Goal: Task Accomplishment & Management: Complete application form

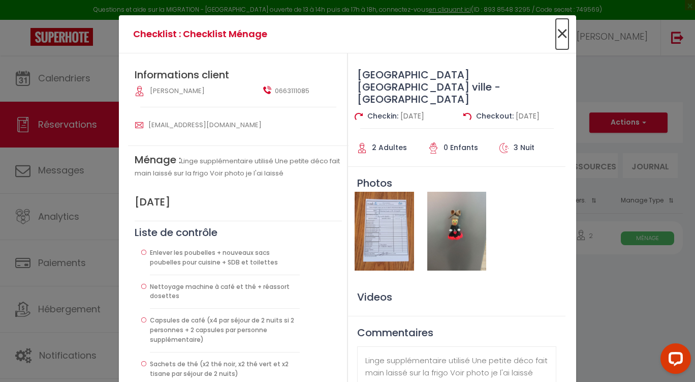
click at [559, 36] on span "×" at bounding box center [562, 34] width 13 height 30
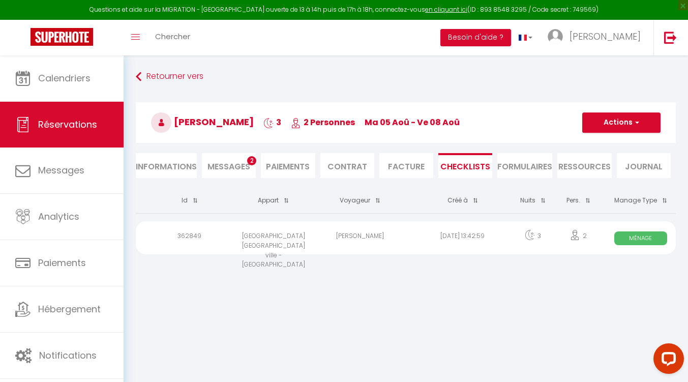
click at [425, 334] on body "Questions et aide sur la MIGRATION - [GEOGRAPHIC_DATA] ouverte de 13 à 14h puis…" at bounding box center [344, 246] width 688 height 382
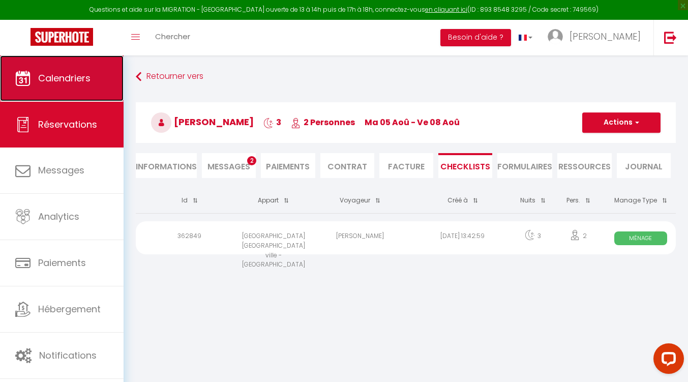
click at [89, 75] on span "Calendriers" at bounding box center [64, 78] width 52 height 13
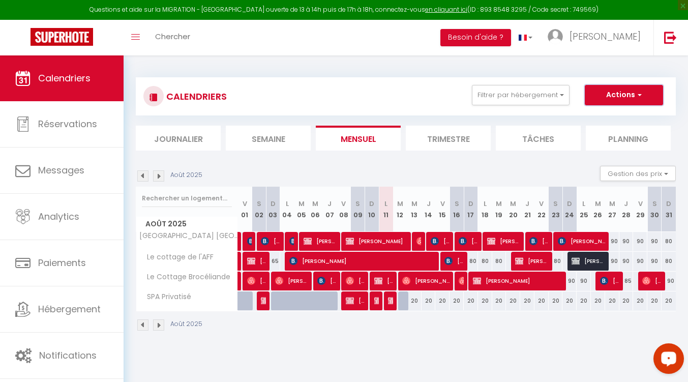
click at [642, 100] on button "Actions" at bounding box center [623, 95] width 78 height 20
click at [616, 114] on link "Nouvelle réservation" at bounding box center [613, 118] width 88 height 15
select select
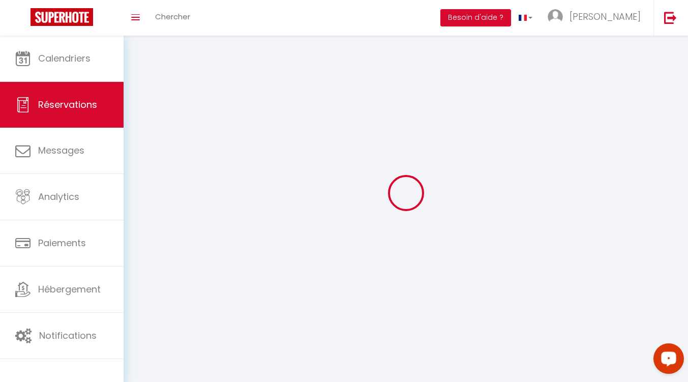
select select
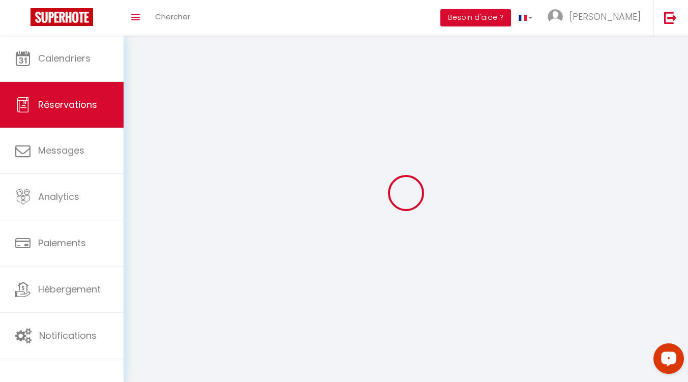
select select
checkbox input "false"
select select
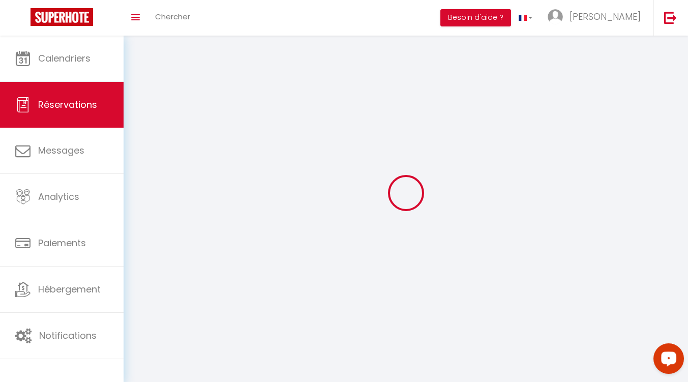
select select
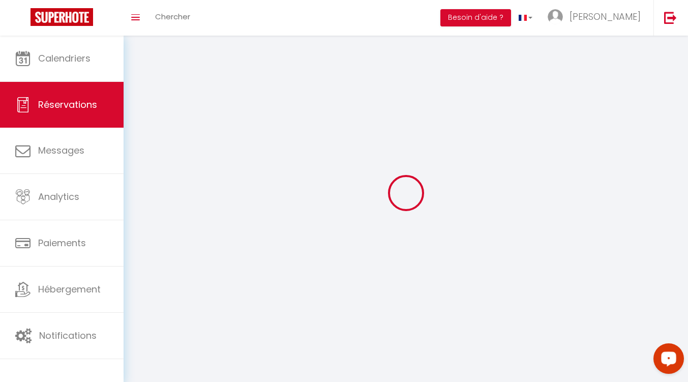
checkbox input "false"
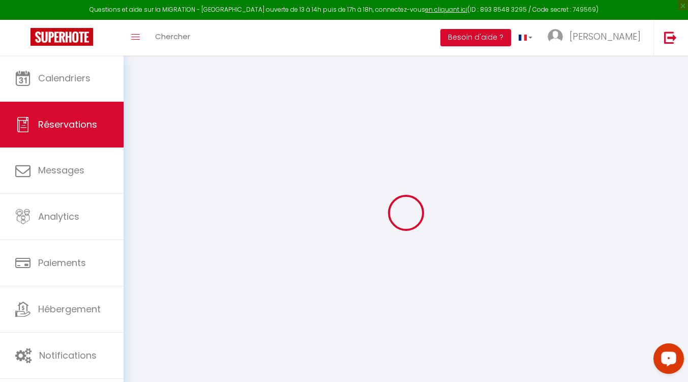
select select
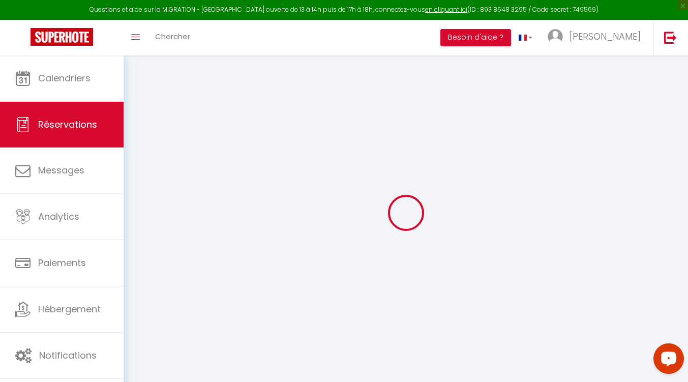
select select
checkbox input "false"
select select
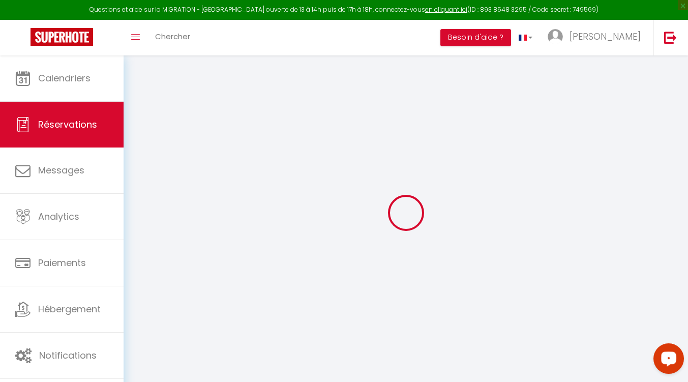
select select
checkbox input "false"
select select
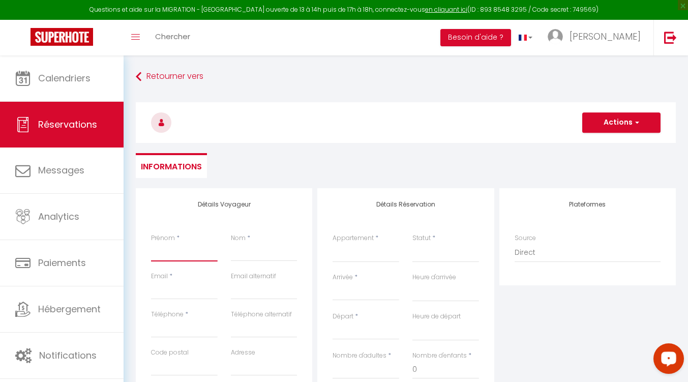
click at [164, 251] on input "Prénom" at bounding box center [184, 252] width 67 height 18
type input "J"
select select
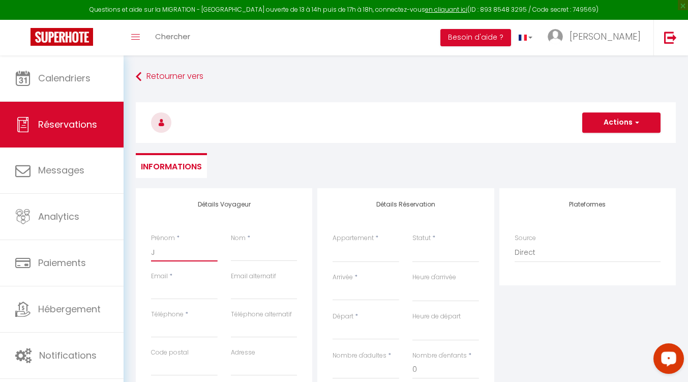
select select
checkbox input "false"
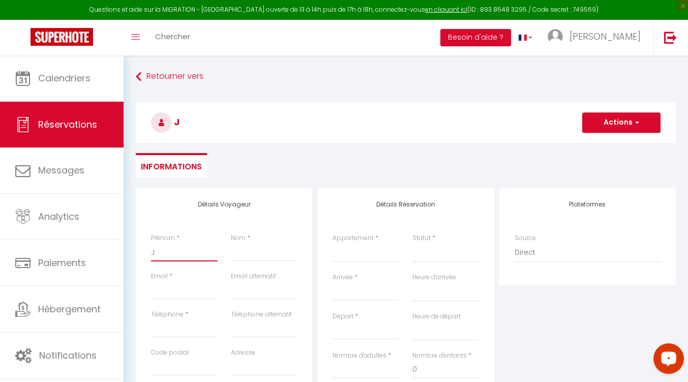
type input "Ju"
select select
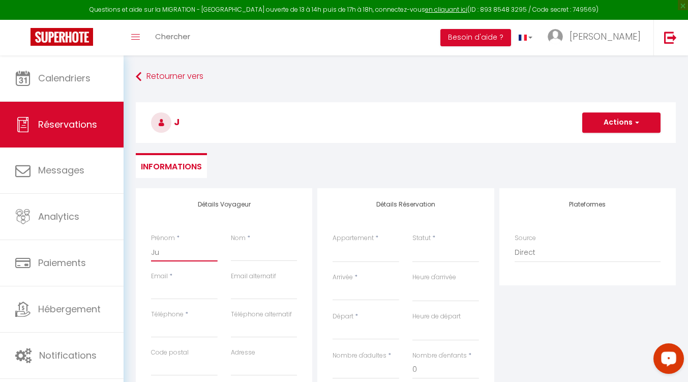
select select
checkbox input "false"
type input "[DEMOGRAPHIC_DATA]"
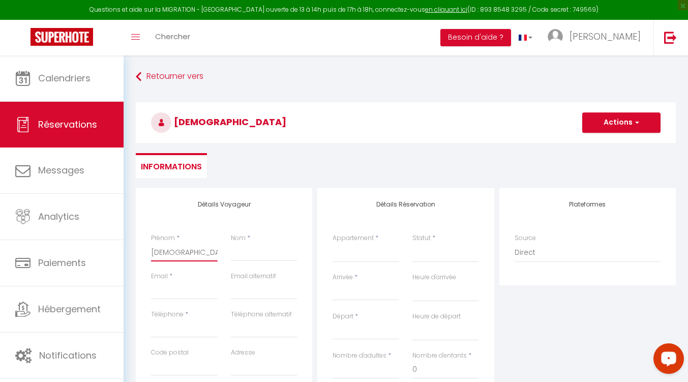
select select
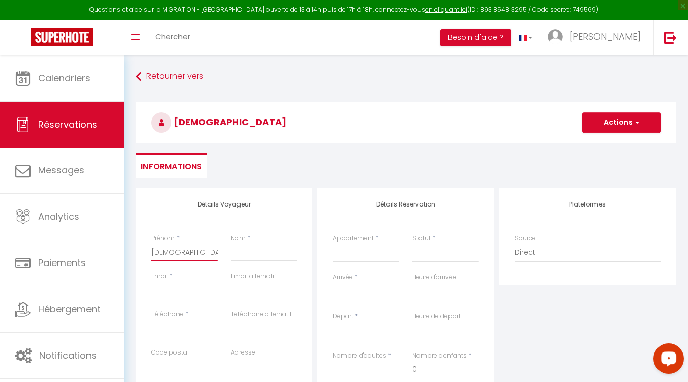
select select
checkbox input "false"
type input "[DEMOGRAPHIC_DATA]"
select select
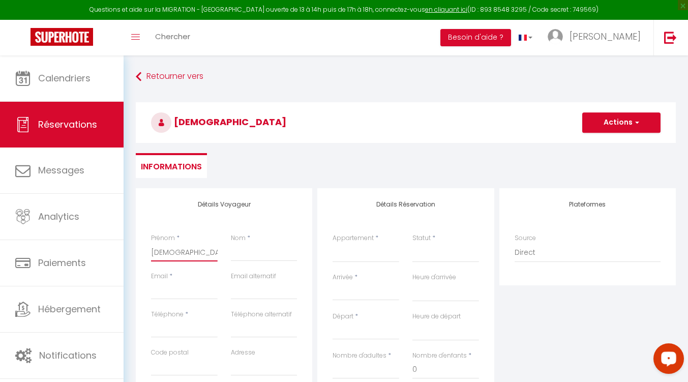
select select
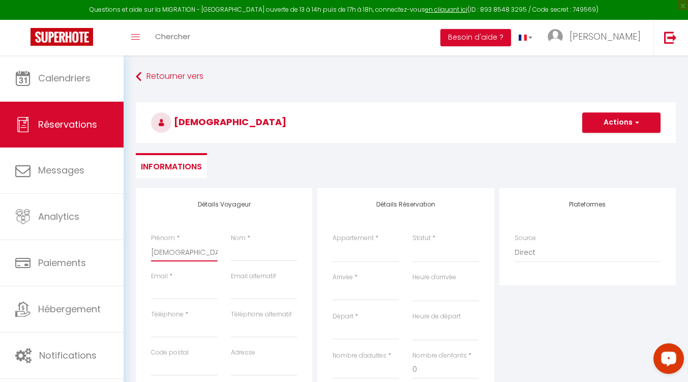
select select
checkbox input "false"
type input "[DEMOGRAPHIC_DATA]"
select select
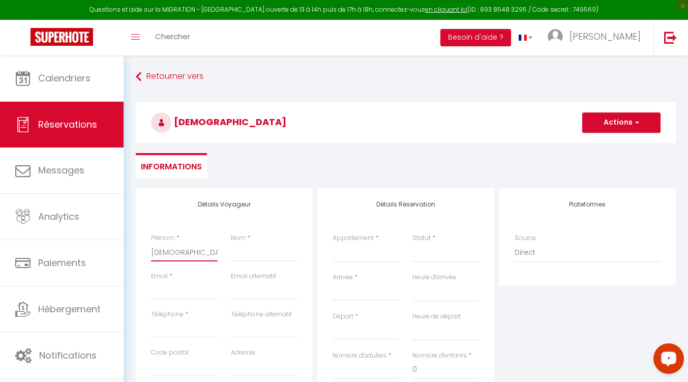
select select
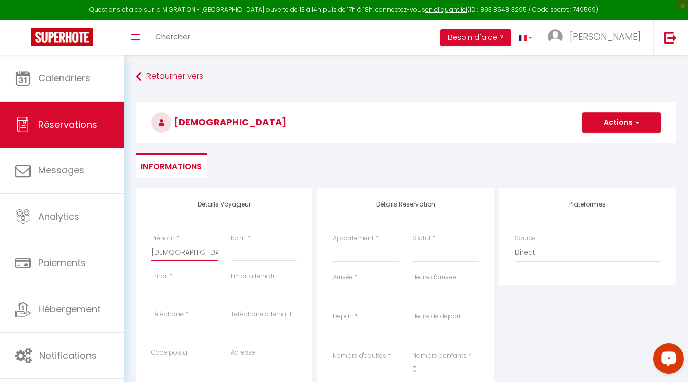
checkbox input "false"
type input "Ju"
select select
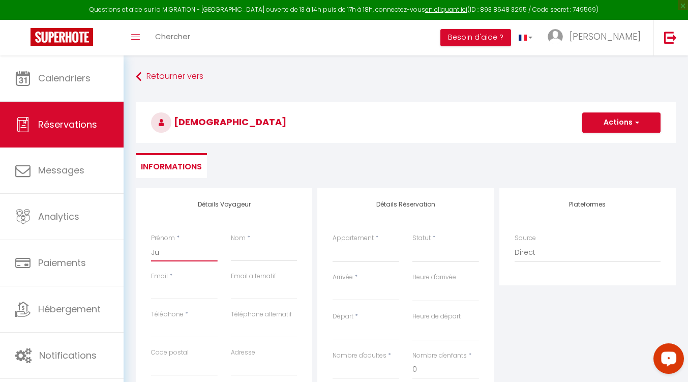
select select
checkbox input "false"
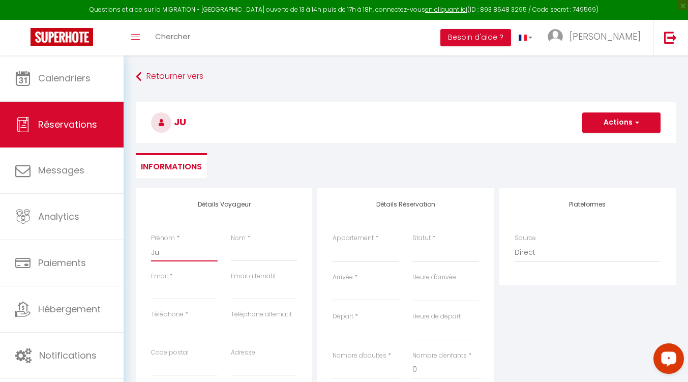
type input "[DATE]"
select select
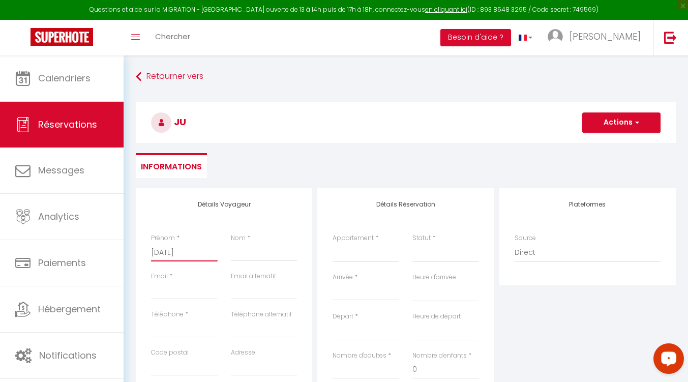
select select
checkbox input "false"
type input "Juli"
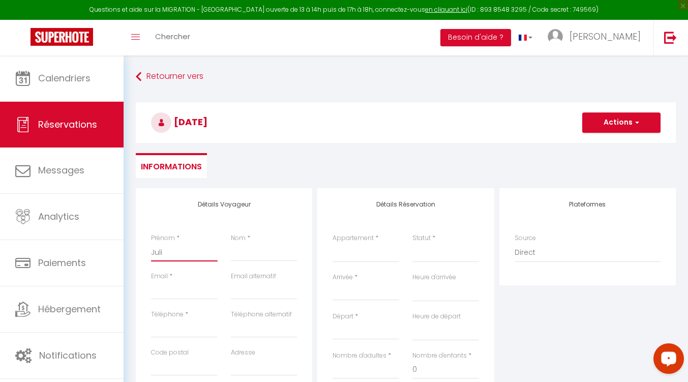
select select
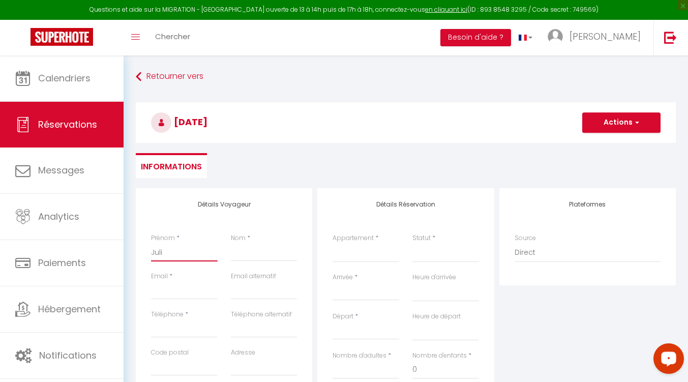
select select
checkbox input "false"
type input "[PERSON_NAME]"
select select
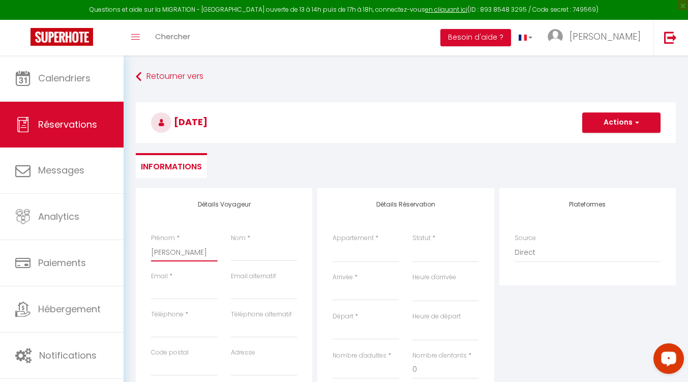
select select
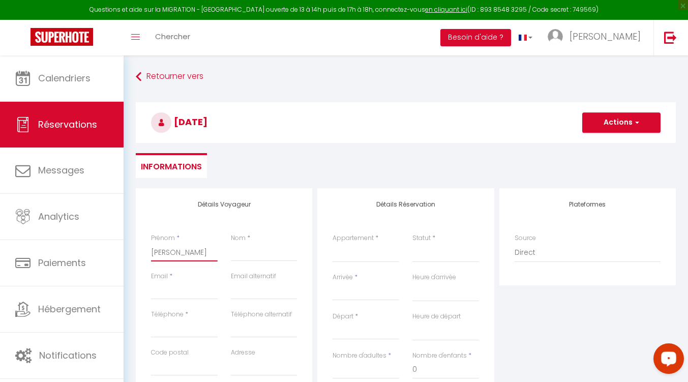
select select
checkbox input "false"
type input "[PERSON_NAME]"
click at [252, 249] on input "Nom" at bounding box center [264, 252] width 67 height 18
type input "E"
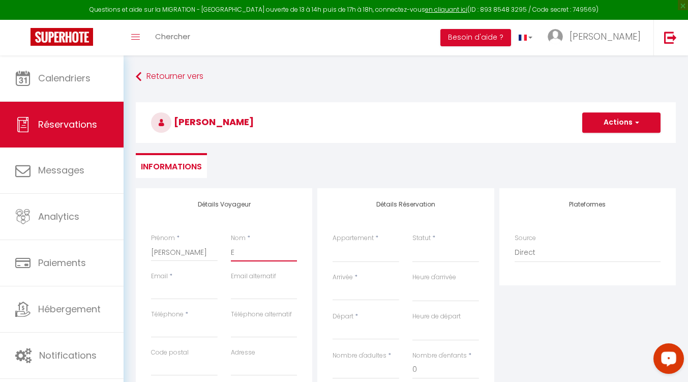
select select
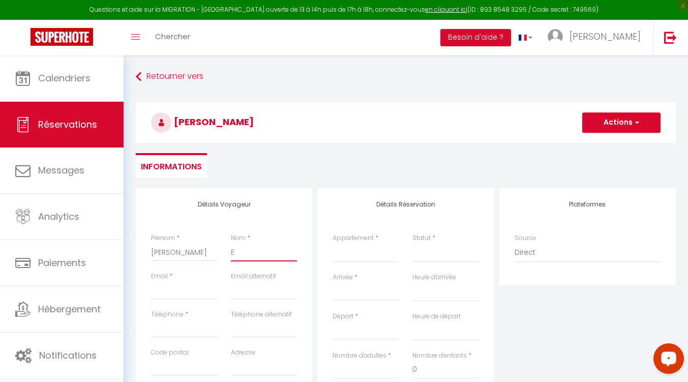
select select
checkbox input "false"
type input "Es"
select select
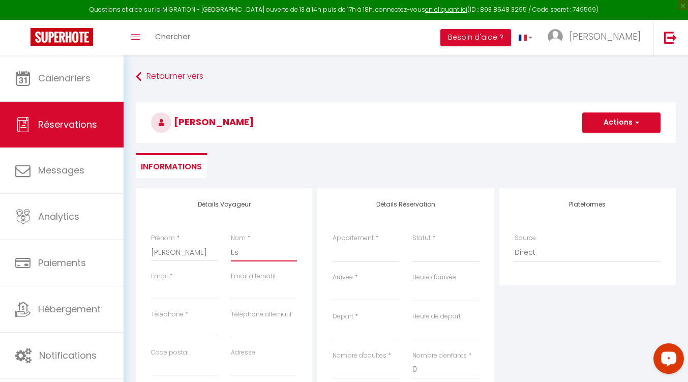
select select
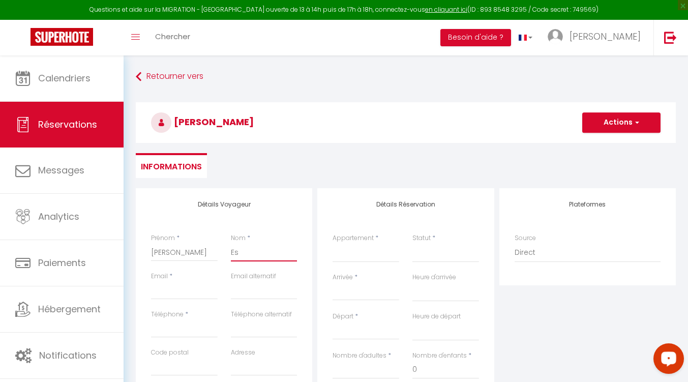
select select
checkbox input "false"
type input "Est"
select select
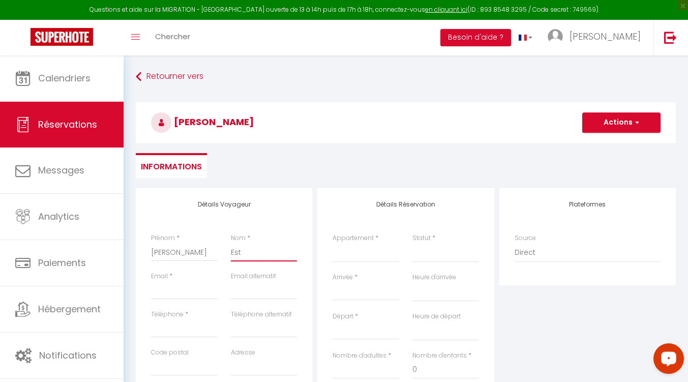
select select
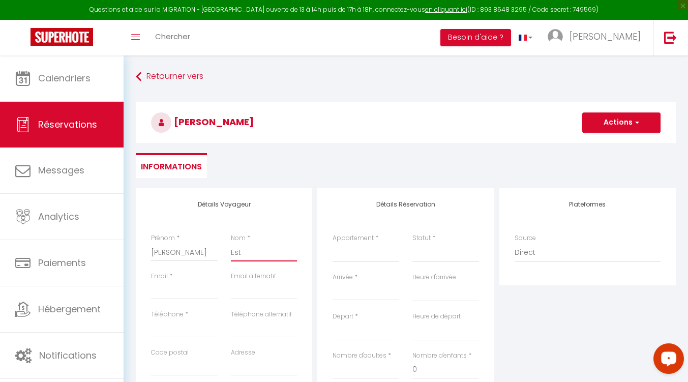
checkbox input "false"
type input "Esta"
select select
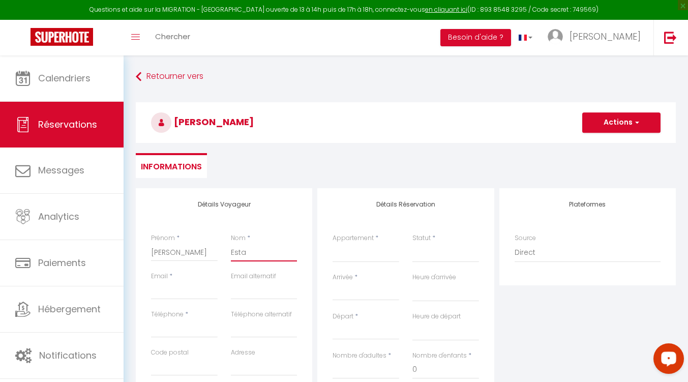
select select
checkbox input "false"
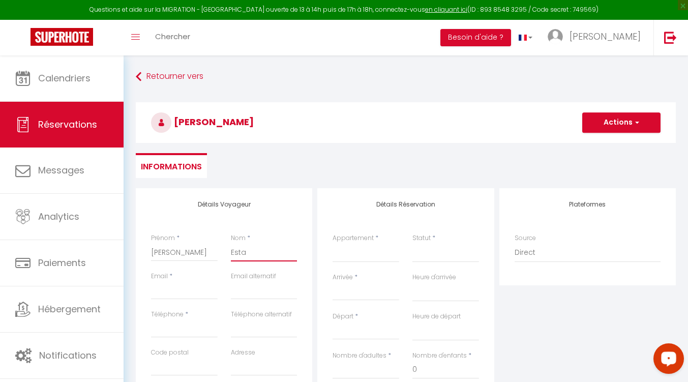
type input "Estan"
select select
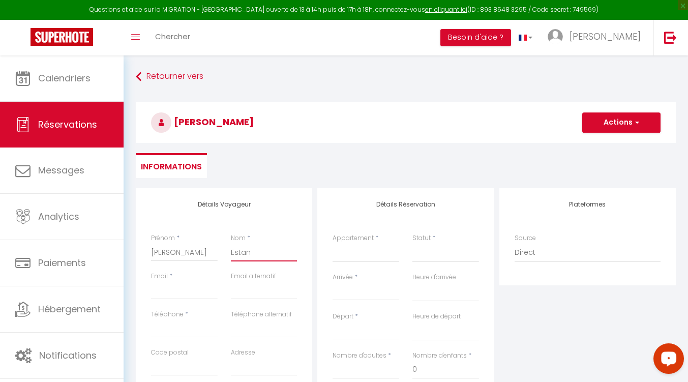
select select
checkbox input "false"
type input "Estano"
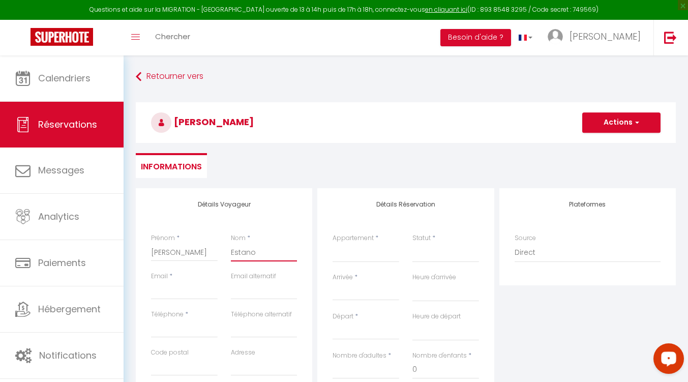
select select
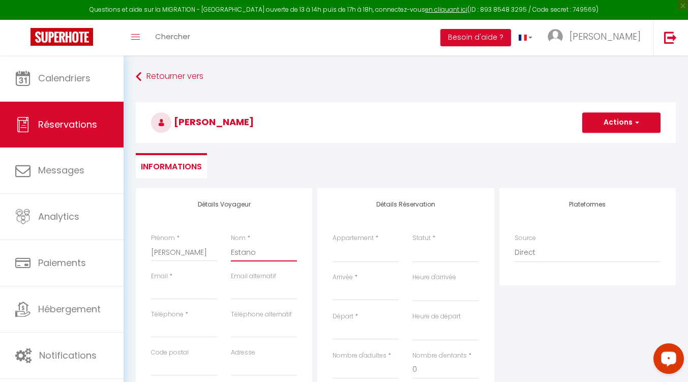
select select
checkbox input "false"
type input "Estanov"
select select
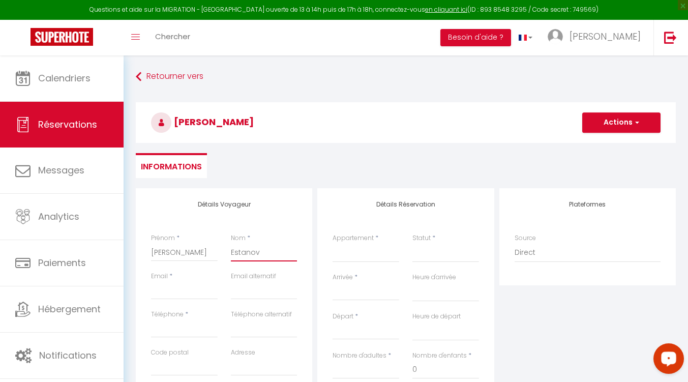
select select
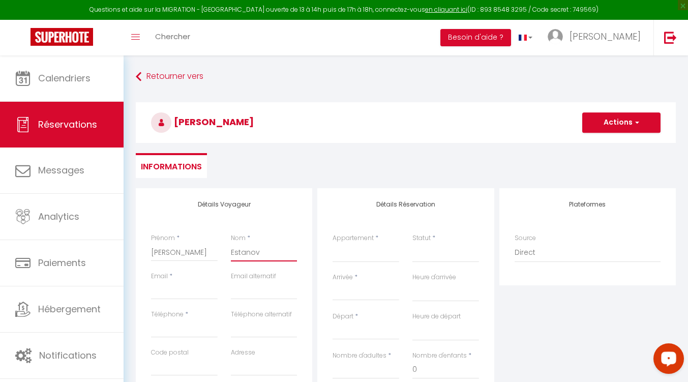
select select
checkbox input "false"
type input "Estanove"
select select
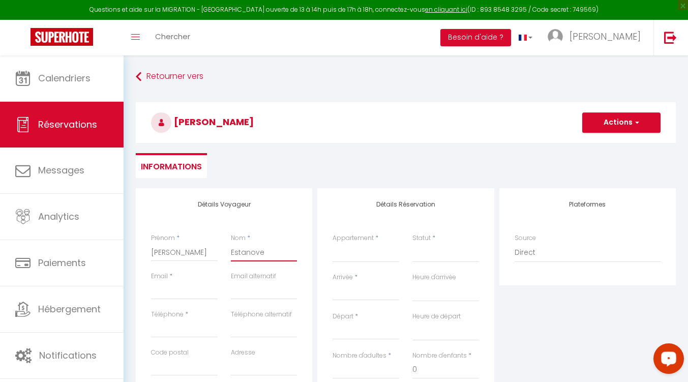
select select
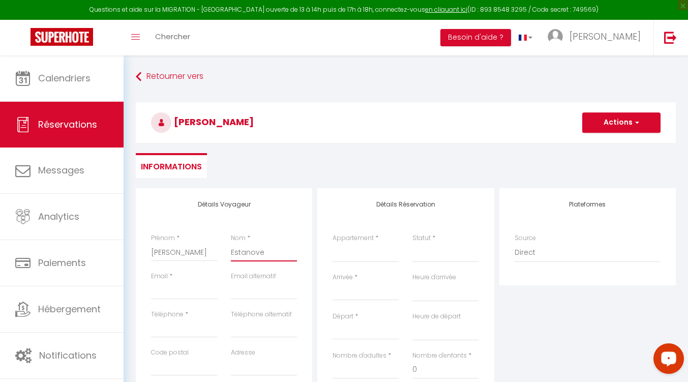
checkbox input "false"
type input "Estanove"
click at [197, 302] on div "Email *" at bounding box center [184, 290] width 80 height 38
click at [184, 297] on input "Email client" at bounding box center [184, 290] width 67 height 18
click at [172, 248] on input "[PERSON_NAME]" at bounding box center [184, 252] width 67 height 18
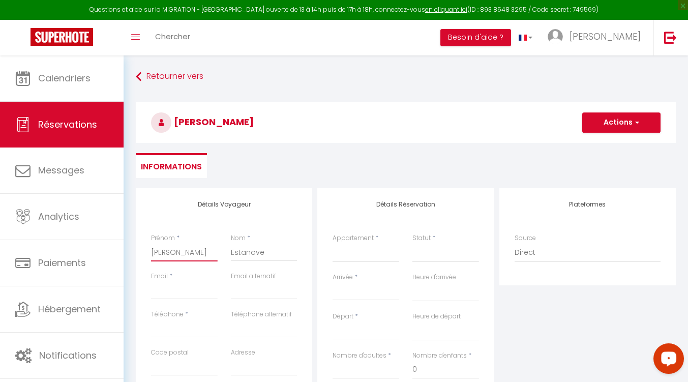
type input "[PERSON_NAME]"
select select
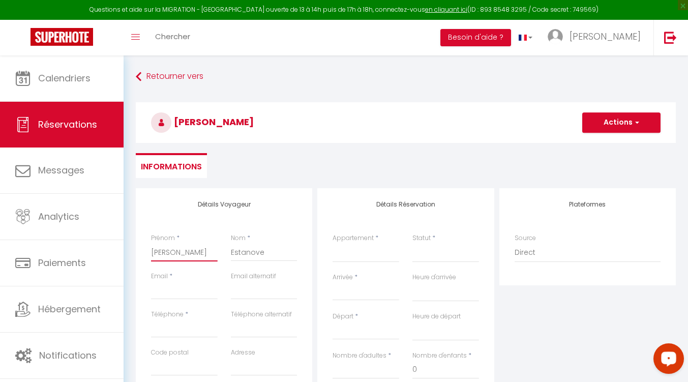
select select
checkbox input "false"
type input "[PERSON_NAME]"
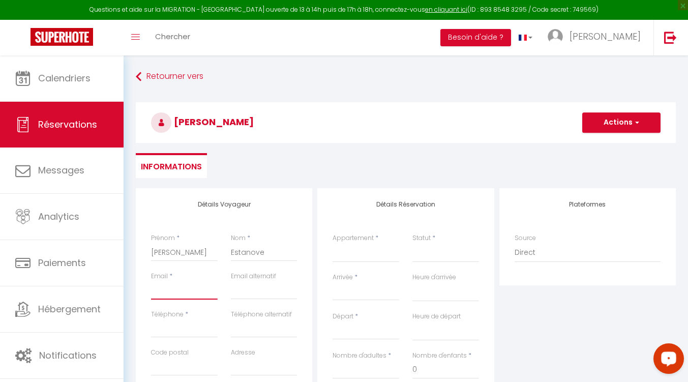
click at [169, 287] on input "Email client" at bounding box center [184, 290] width 67 height 18
type input "j"
click at [163, 332] on input "Téléphone" at bounding box center [184, 328] width 67 height 18
click at [346, 256] on select "Le cottage [GEOGRAPHIC_DATA] ville - [GEOGRAPHIC_DATA] Le cottage de l'AFF [GEO…" at bounding box center [365, 252] width 67 height 19
click at [332, 243] on select "Le cottage [GEOGRAPHIC_DATA] ville - [GEOGRAPHIC_DATA] Le cottage de l'AFF [GEO…" at bounding box center [365, 252] width 67 height 19
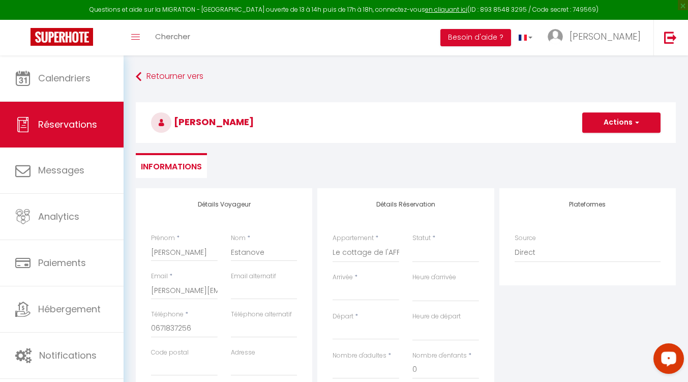
click at [368, 289] on input "Arrivée" at bounding box center [365, 292] width 67 height 13
click at [432, 261] on select "Confirmé Non Confirmé [PERSON_NAME] par le voyageur No Show Request" at bounding box center [445, 252] width 67 height 19
click at [433, 256] on select "Confirmé Non Confirmé [PERSON_NAME] par le voyageur No Show Request" at bounding box center [445, 252] width 67 height 19
click at [412, 243] on select "Confirmé Non Confirmé [PERSON_NAME] par le voyageur No Show Request" at bounding box center [445, 252] width 67 height 19
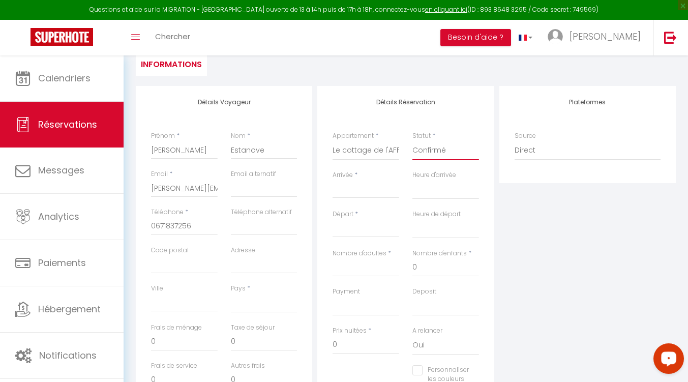
scroll to position [114, 0]
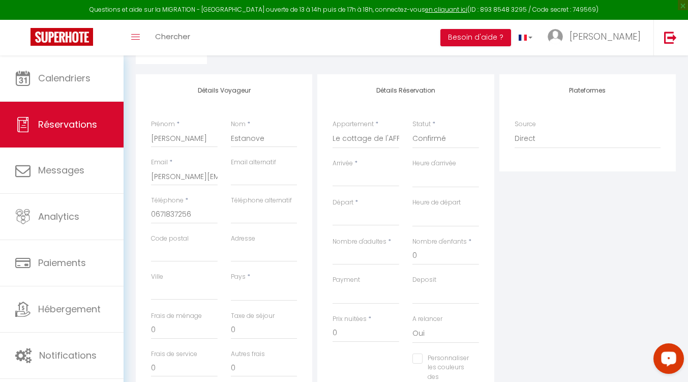
click at [370, 181] on input "Arrivée" at bounding box center [365, 178] width 67 height 13
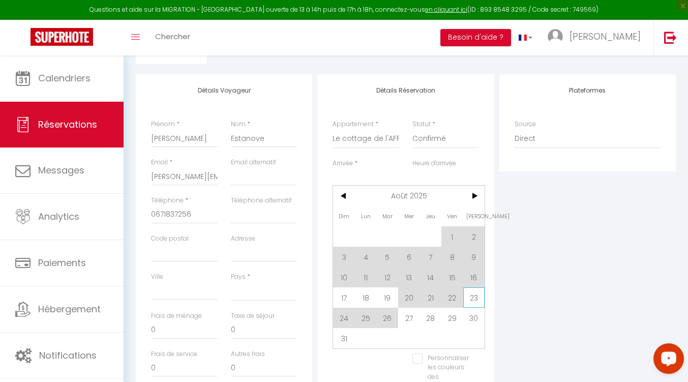
click at [479, 293] on span "23" at bounding box center [474, 297] width 22 height 20
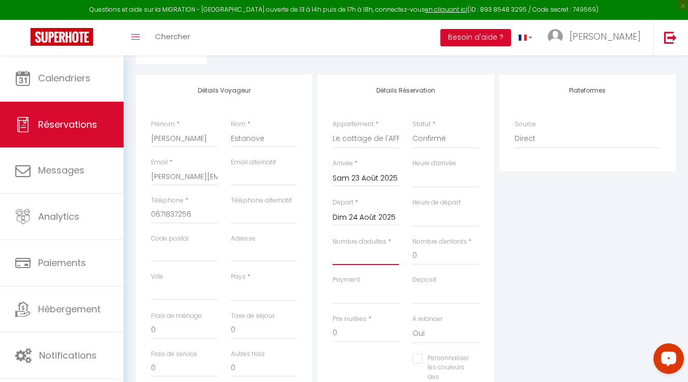
click at [367, 257] on input "Nombre d'adultes" at bounding box center [365, 256] width 67 height 18
click at [447, 257] on input "0" at bounding box center [445, 256] width 67 height 18
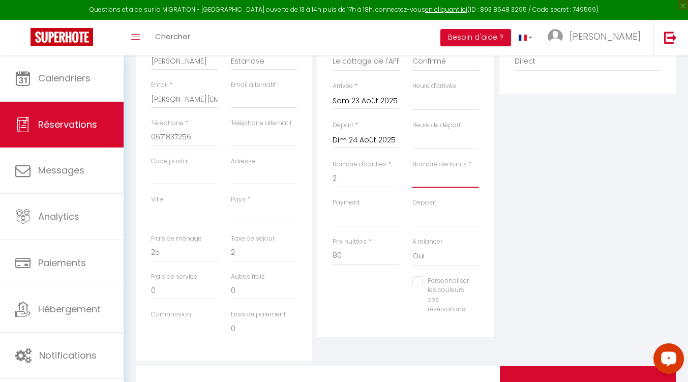
scroll to position [204, 0]
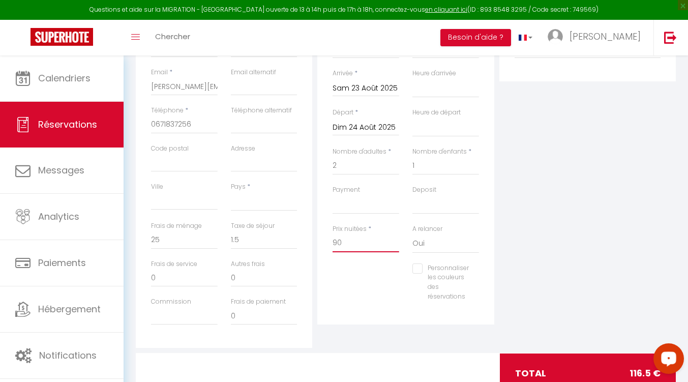
click at [356, 245] on input "90" at bounding box center [365, 243] width 67 height 18
click at [431, 161] on input "1" at bounding box center [445, 166] width 67 height 18
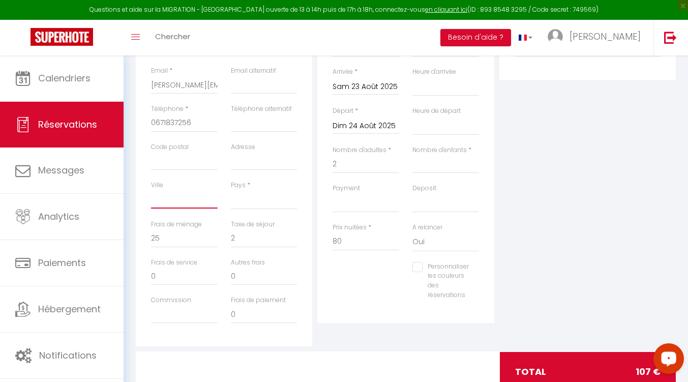
click at [176, 195] on input "Ville" at bounding box center [184, 199] width 67 height 18
click at [257, 202] on select "[GEOGRAPHIC_DATA] [GEOGRAPHIC_DATA] [GEOGRAPHIC_DATA] [GEOGRAPHIC_DATA] [GEOGRA…" at bounding box center [264, 199] width 67 height 19
click at [231, 190] on select "[GEOGRAPHIC_DATA] [GEOGRAPHIC_DATA] [GEOGRAPHIC_DATA] [GEOGRAPHIC_DATA] [GEOGRA…" at bounding box center [264, 199] width 67 height 19
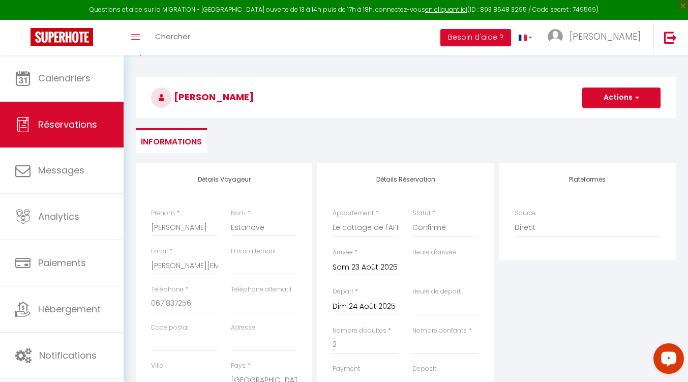
scroll to position [22, 0]
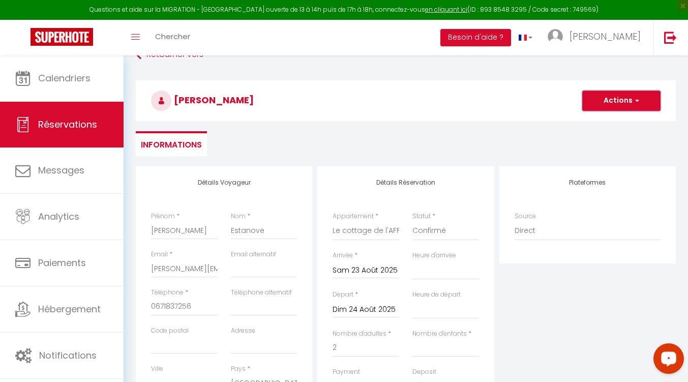
click at [634, 103] on span "button" at bounding box center [635, 100] width 6 height 9
click at [603, 124] on link "Enregistrer" at bounding box center [611, 122] width 80 height 13
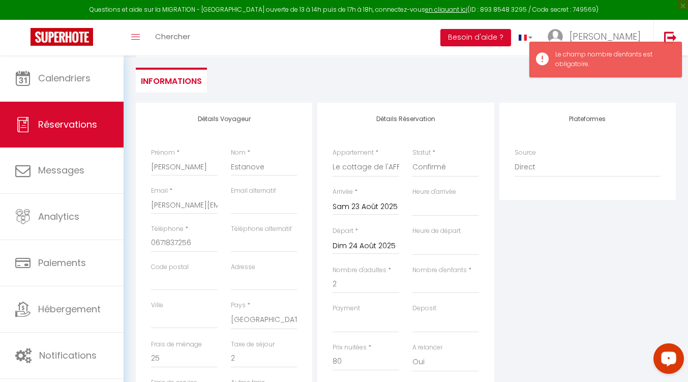
scroll to position [104, 0]
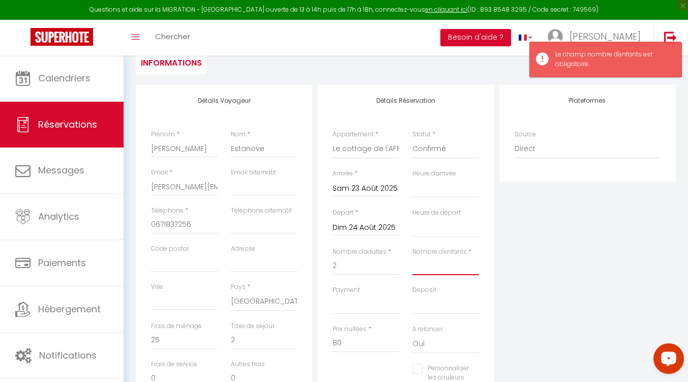
click at [433, 270] on input "Nombre d'enfants" at bounding box center [445, 266] width 67 height 18
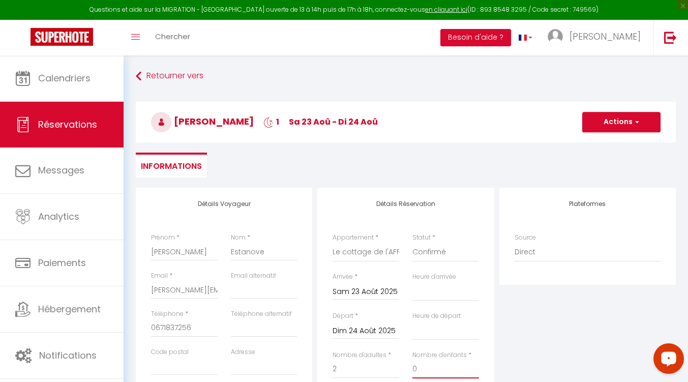
scroll to position [0, 0]
click at [628, 128] on button "Actions" at bounding box center [621, 122] width 78 height 20
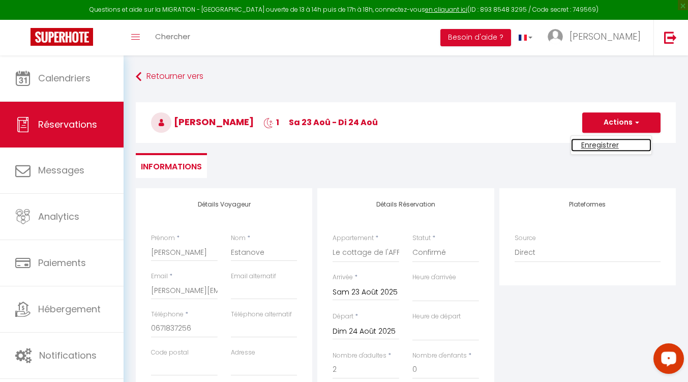
click at [603, 147] on link "Enregistrer" at bounding box center [611, 144] width 80 height 13
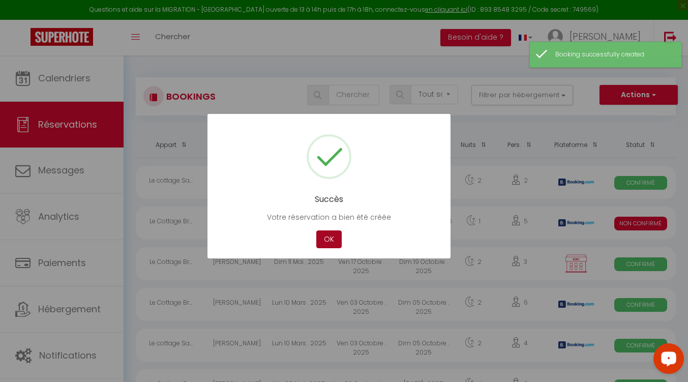
click at [327, 243] on button "OK" at bounding box center [328, 239] width 25 height 18
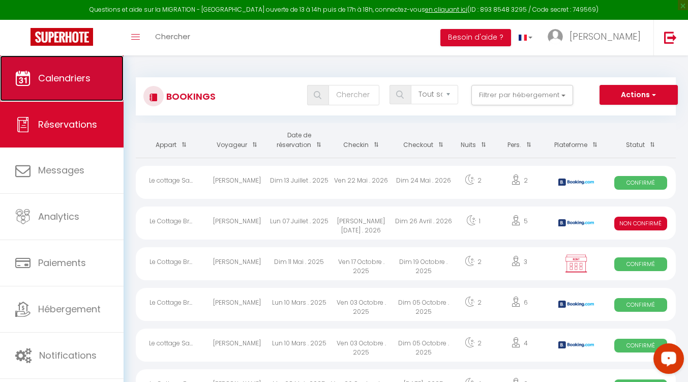
click at [42, 88] on link "Calendriers" at bounding box center [62, 78] width 124 height 46
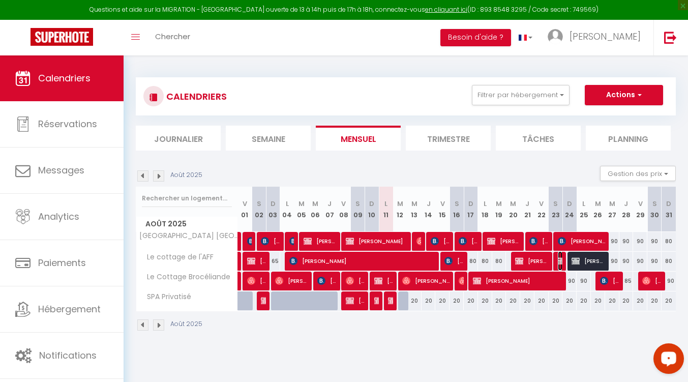
click at [561, 259] on img at bounding box center [562, 261] width 8 height 8
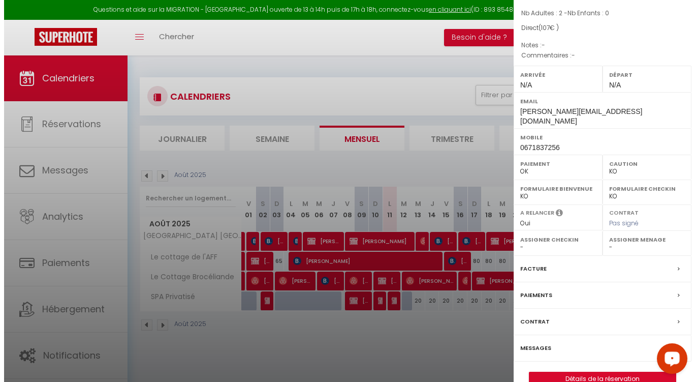
scroll to position [92, 0]
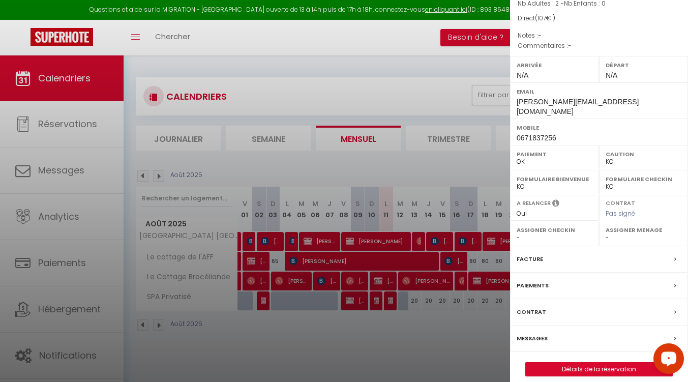
click at [639, 275] on div "Paiements" at bounding box center [599, 285] width 178 height 26
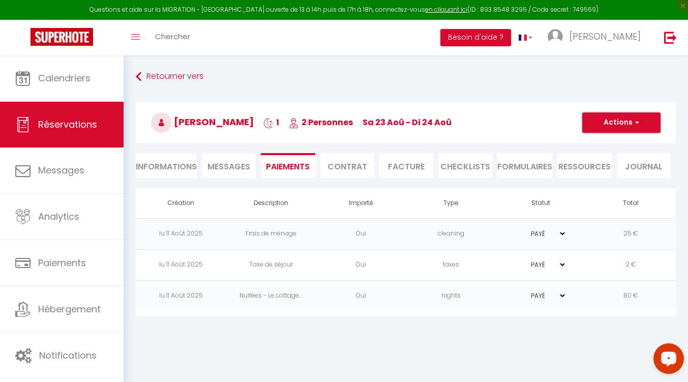
click at [634, 119] on span "button" at bounding box center [635, 122] width 6 height 9
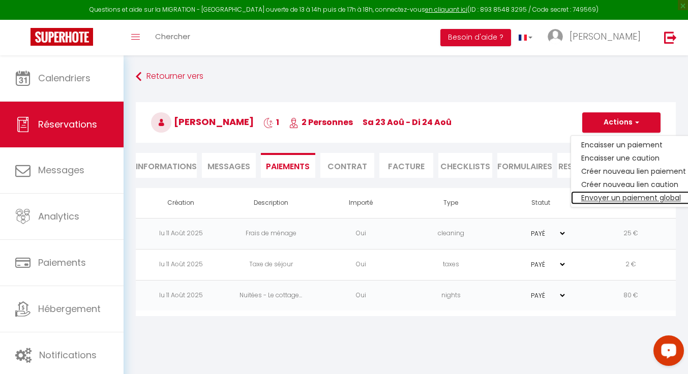
click at [630, 198] on link "Envoyer un paiement global" at bounding box center [633, 197] width 125 height 13
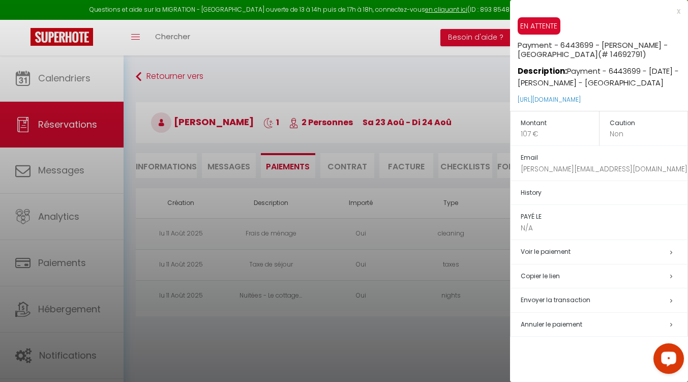
click at [559, 295] on h5 "Envoyer la transaction" at bounding box center [603, 300] width 167 height 12
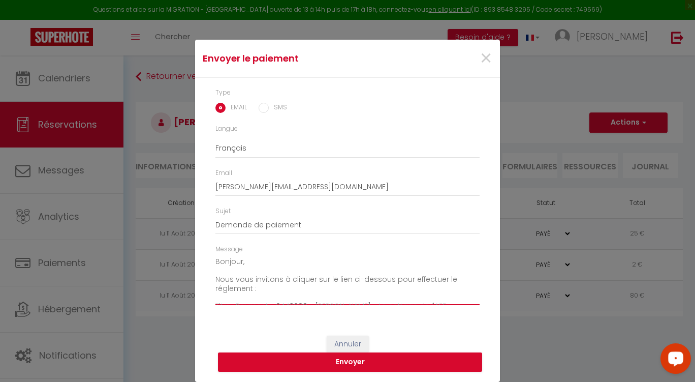
scroll to position [20, 0]
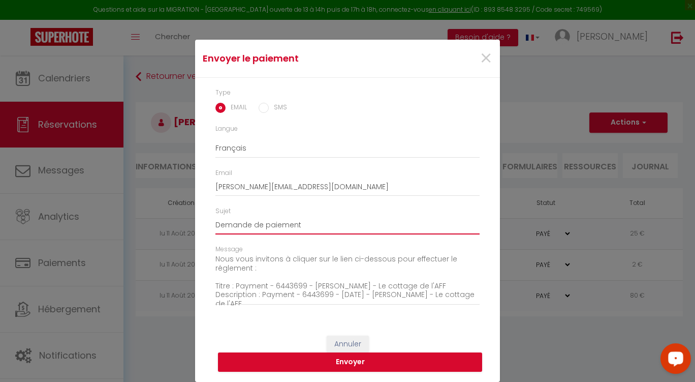
click at [356, 226] on input "Demande de paiement" at bounding box center [347, 225] width 264 height 18
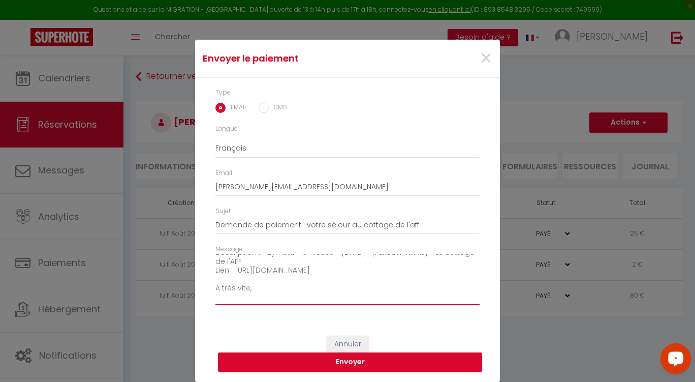
scroll to position [80, 0]
click at [355, 290] on textarea "Bonjour, Nous vous invitons à cliquer sur le lien ci-dessous pour effectuer le …" at bounding box center [347, 279] width 264 height 51
click at [393, 359] on button "Envoyer" at bounding box center [350, 361] width 264 height 19
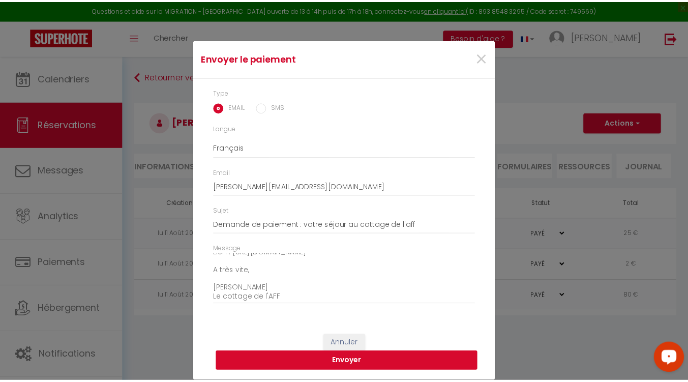
scroll to position [3, 0]
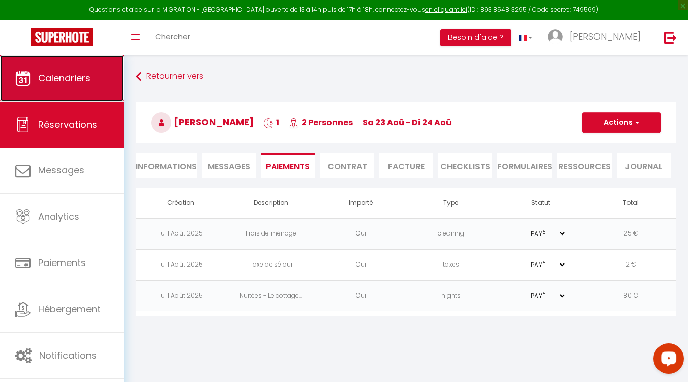
click at [71, 93] on link "Calendriers" at bounding box center [62, 78] width 124 height 46
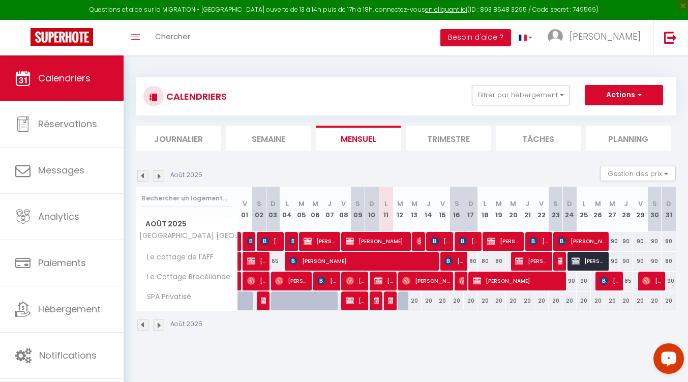
click at [141, 175] on img at bounding box center [142, 175] width 11 height 11
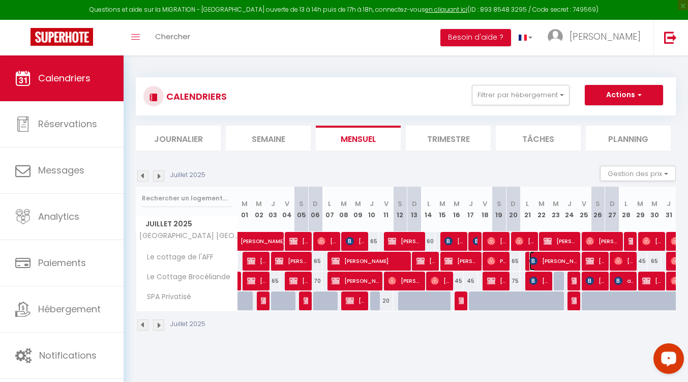
click at [543, 257] on span "[PERSON_NAME]" at bounding box center [552, 260] width 47 height 19
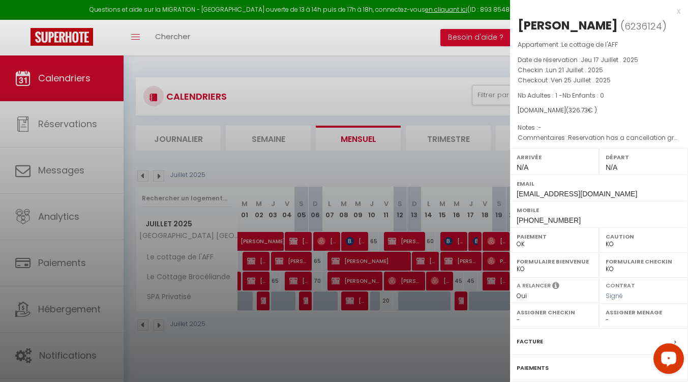
click at [455, 332] on div at bounding box center [344, 191] width 688 height 382
